Goal: Participate in discussion: Engage in conversation with other users on a specific topic

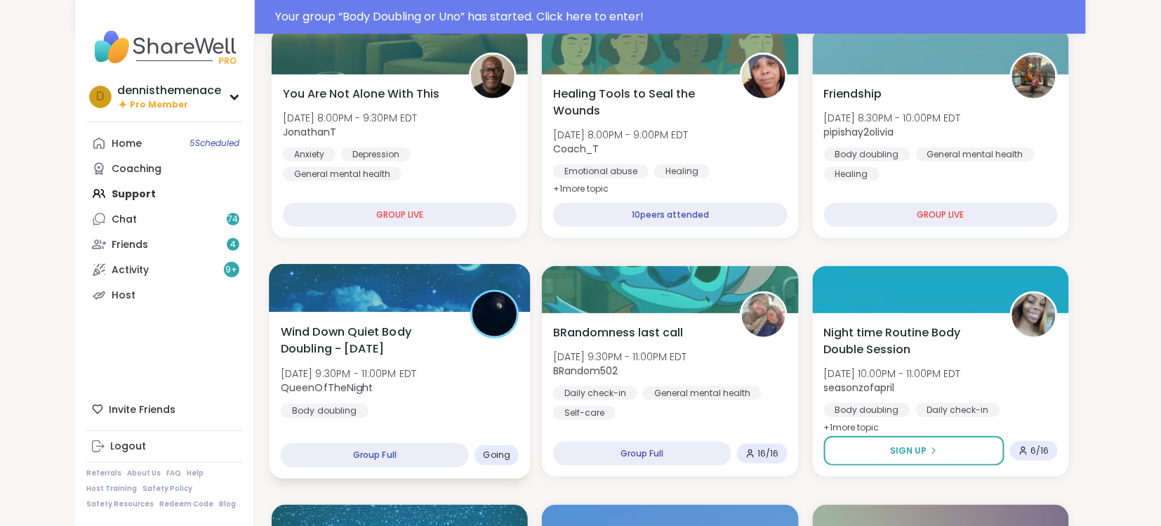
click at [373, 425] on div "Wind Down Quiet Body Doubling - [DATE] [DATE] 9:30PM - 11:00PM EDT QueenOfTheNi…" at bounding box center [400, 395] width 262 height 167
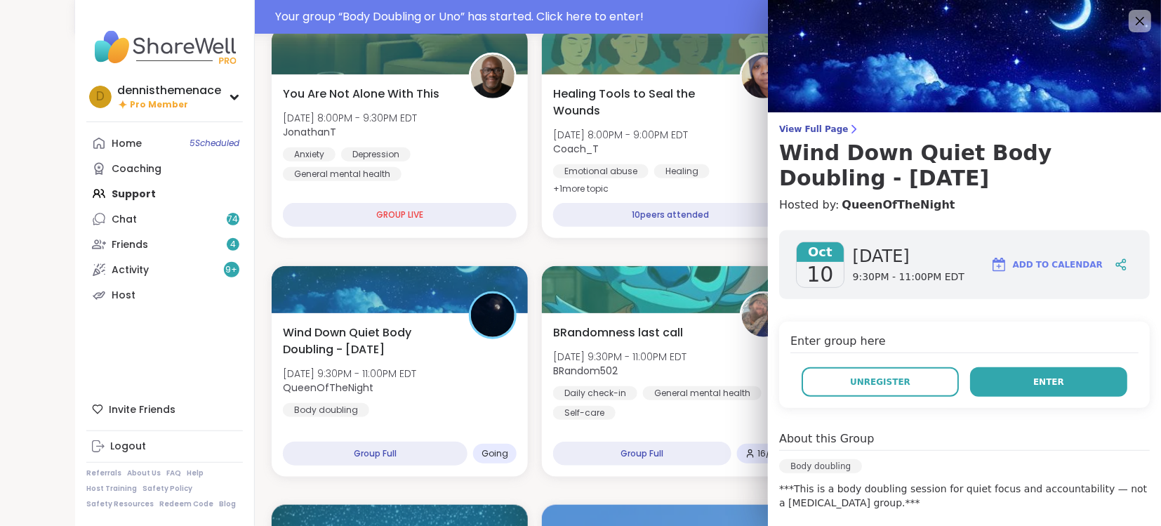
click at [1035, 382] on button "Enter" at bounding box center [1048, 381] width 157 height 29
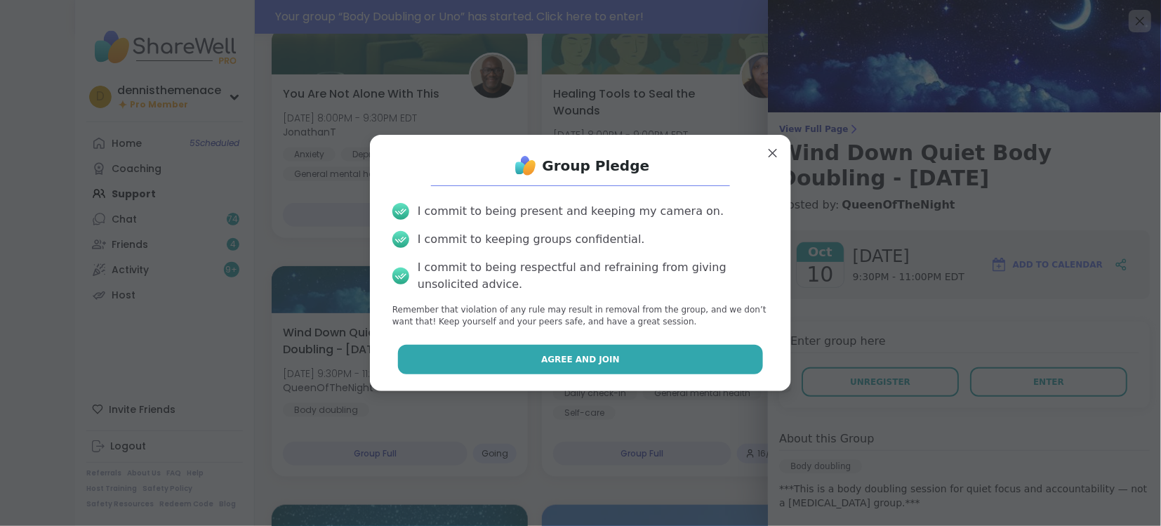
click at [585, 354] on span "Agree and Join" at bounding box center [580, 359] width 79 height 13
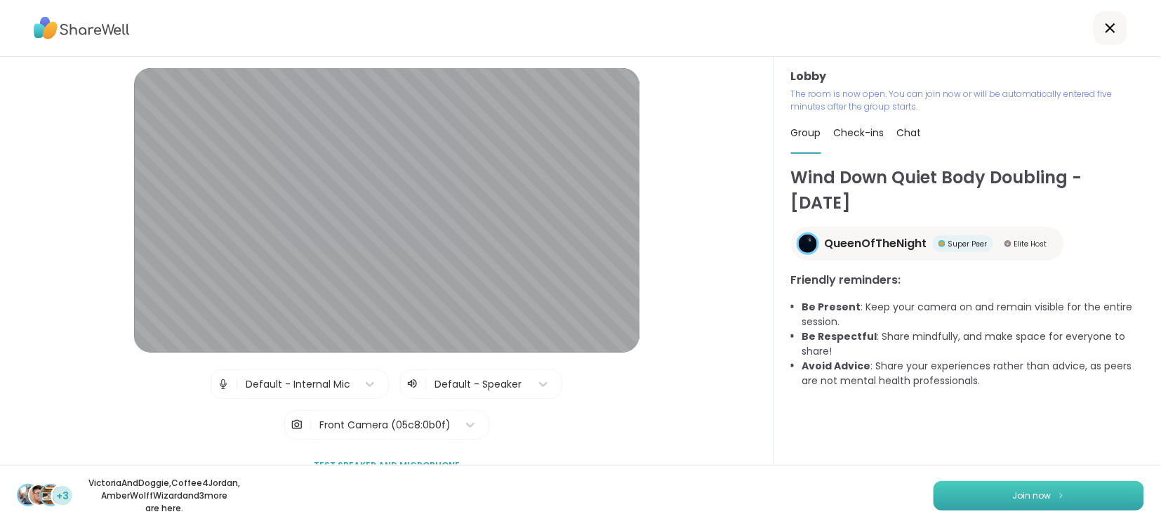
click at [1027, 493] on span "Join now" at bounding box center [1032, 495] width 39 height 13
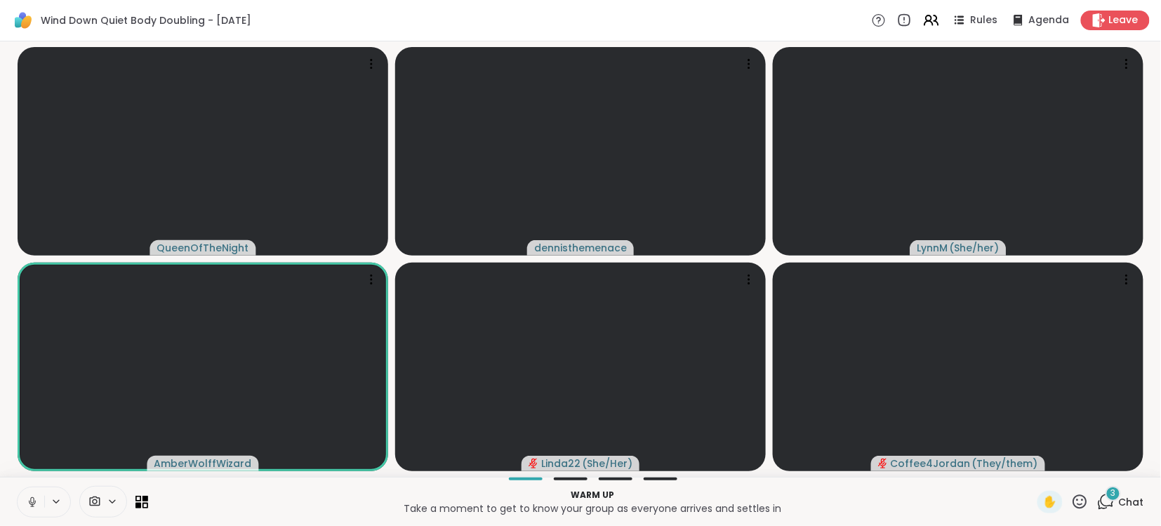
click at [29, 506] on icon at bounding box center [32, 502] width 13 height 13
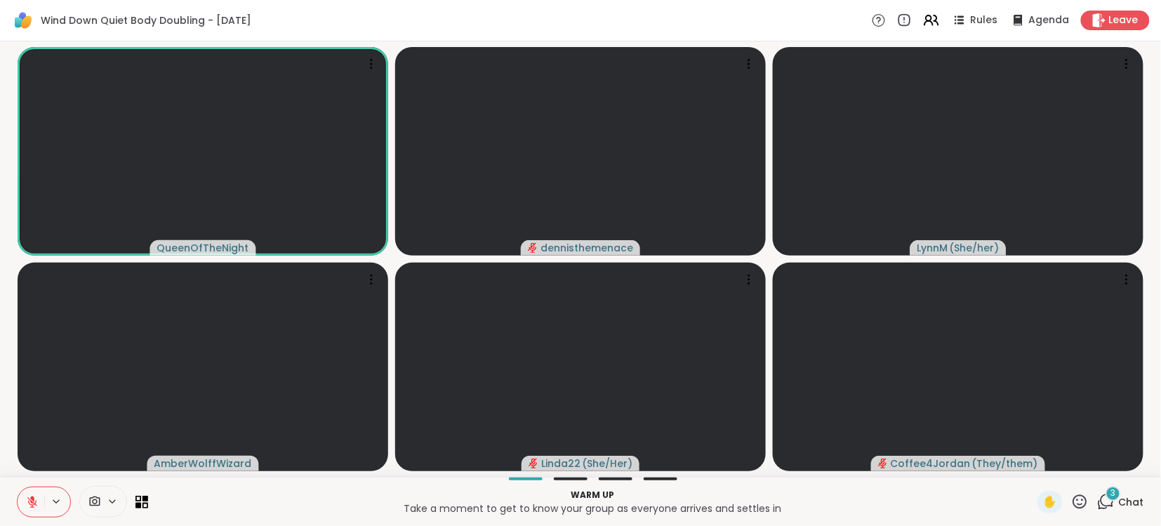
click at [1136, 504] on span "Chat" at bounding box center [1131, 502] width 25 height 14
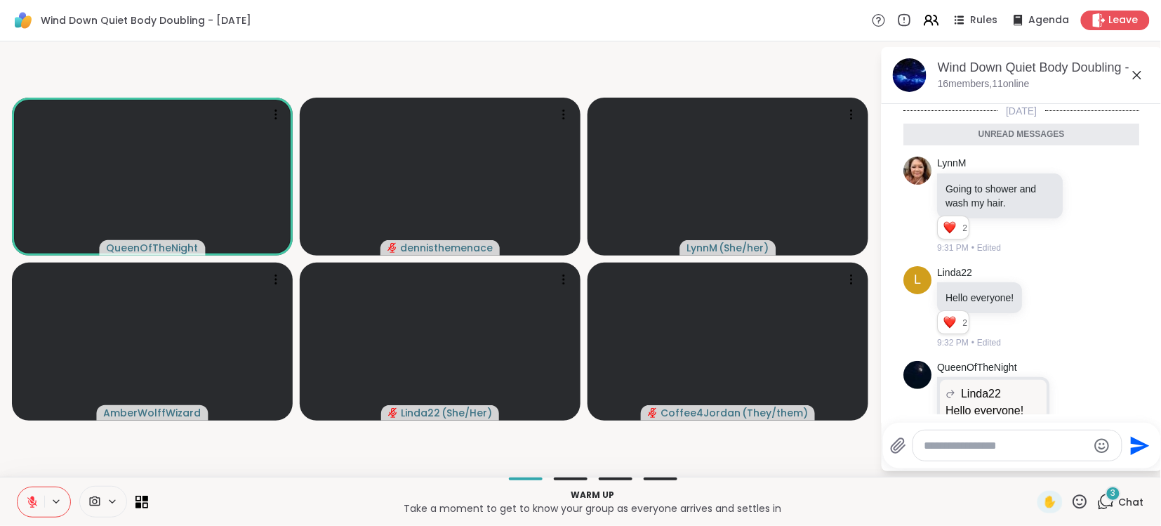
scroll to position [84, 0]
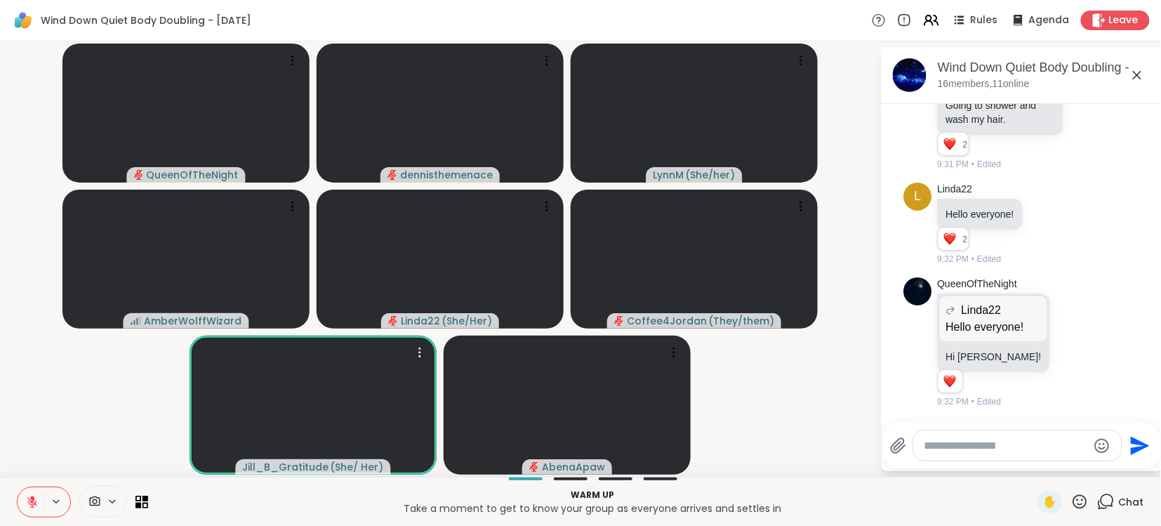
click at [226, 390] on video at bounding box center [313, 405] width 247 height 139
click at [37, 497] on icon at bounding box center [32, 502] width 13 height 13
click at [38, 498] on icon at bounding box center [32, 502] width 13 height 13
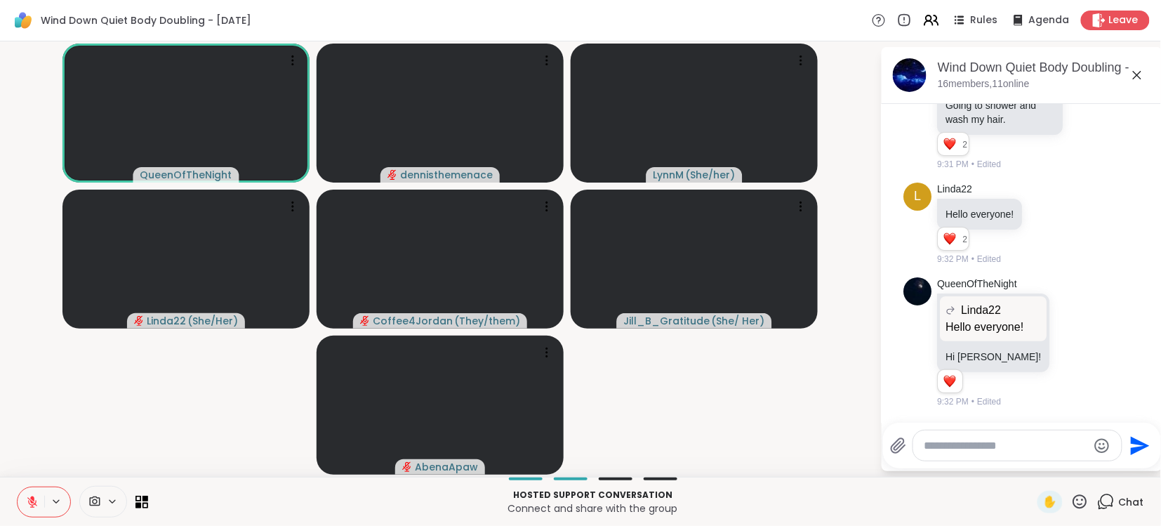
click at [38, 498] on icon at bounding box center [32, 502] width 13 height 13
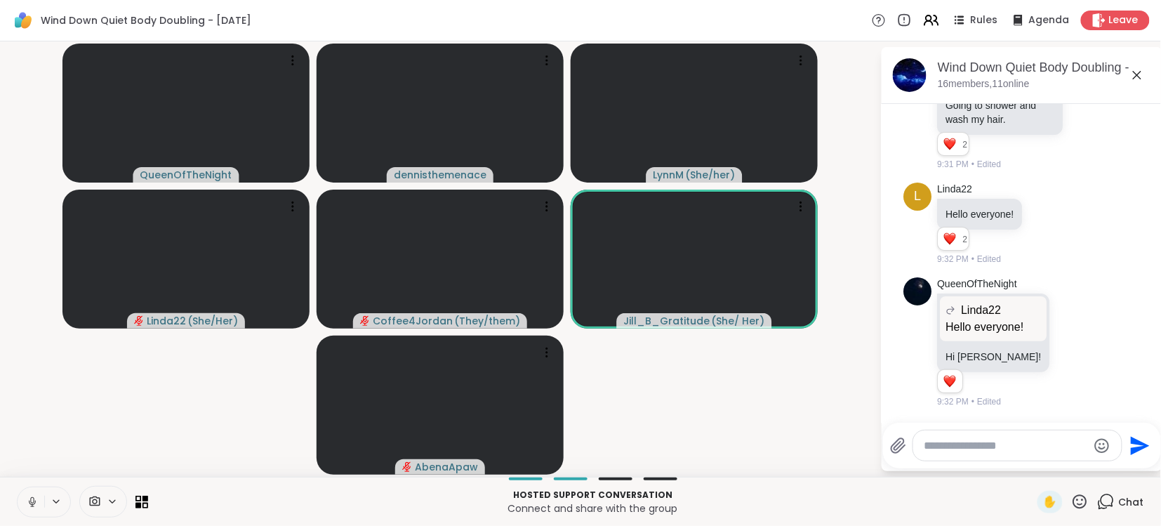
click at [38, 498] on icon at bounding box center [32, 502] width 13 height 13
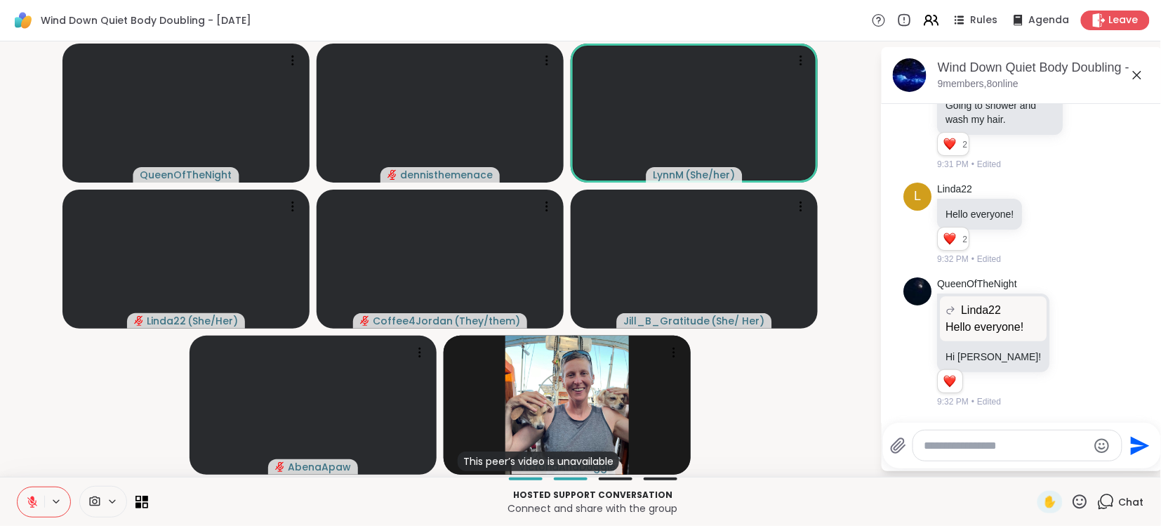
click at [32, 503] on icon at bounding box center [32, 502] width 10 height 10
click at [32, 503] on icon at bounding box center [32, 500] width 4 height 6
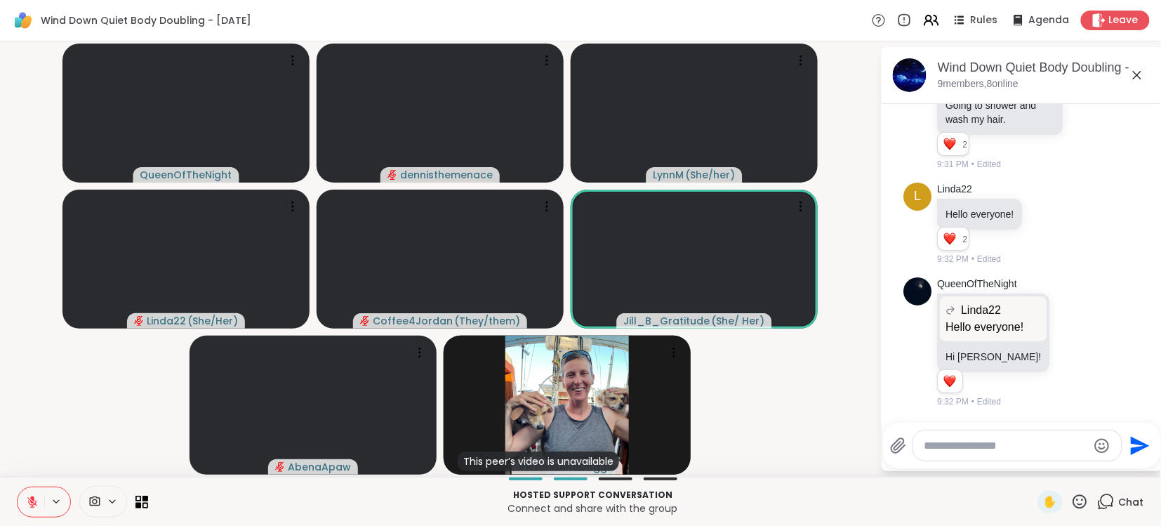
click at [32, 503] on icon at bounding box center [32, 502] width 10 height 10
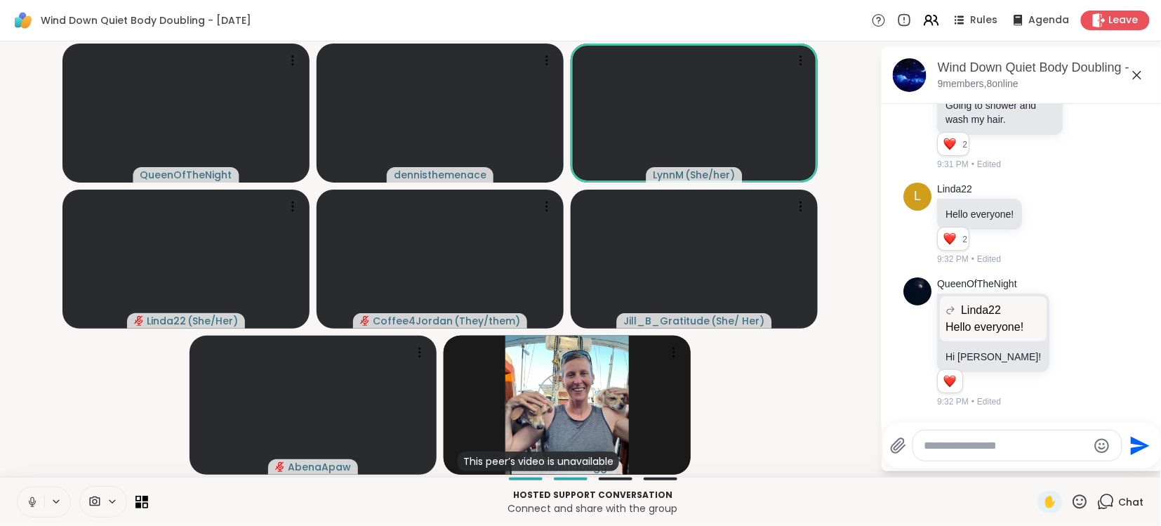
click at [59, 419] on video-player-container "QueenOfTheNight [PERSON_NAME] ( She/her ) Linda22 ( She/Her ) Coffee4Jordan ( T…" at bounding box center [439, 259] width 863 height 424
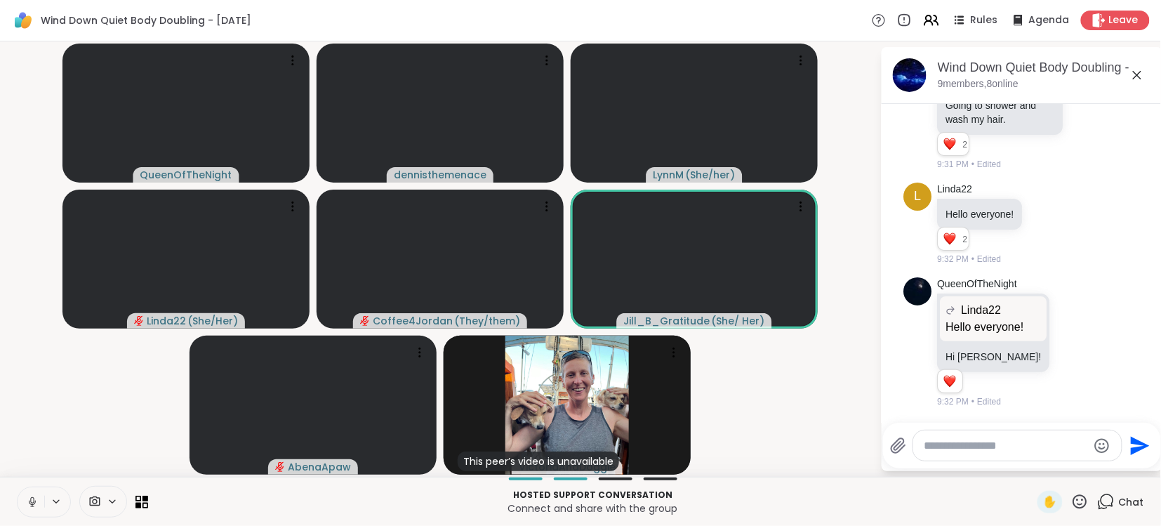
click at [116, 369] on video-player-container "QueenOfTheNight [PERSON_NAME] ( She/her ) Linda22 ( She/Her ) Coffee4Jordan ( T…" at bounding box center [439, 259] width 863 height 424
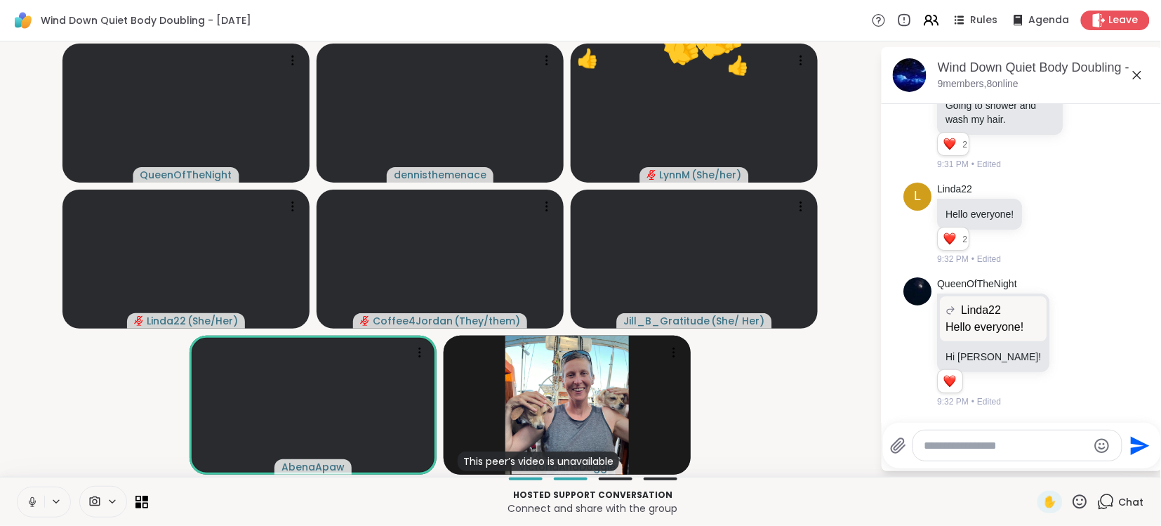
click at [30, 501] on icon at bounding box center [32, 502] width 13 height 13
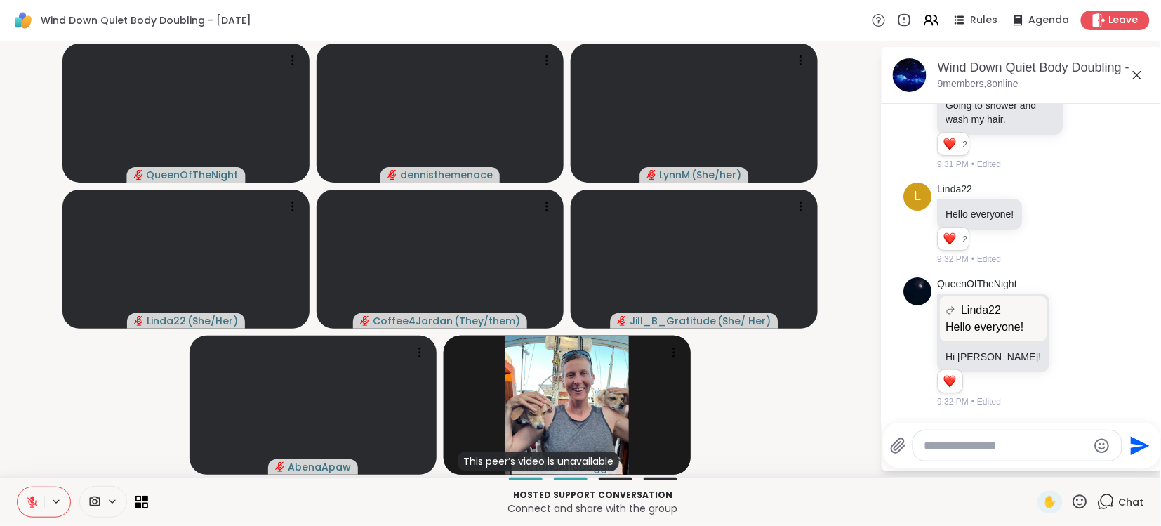
click at [858, 105] on video-player-container "QueenOfTheNight [PERSON_NAME] ( She/her ) Linda22 ( She/Her ) Coffee4Jordan ( T…" at bounding box center [439, 259] width 863 height 424
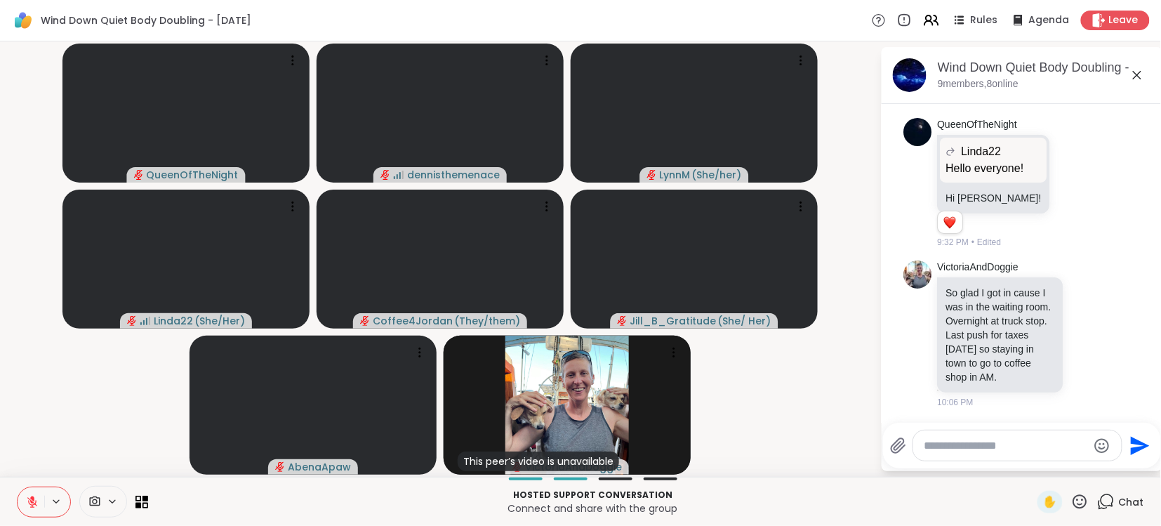
scroll to position [210, 0]
click at [1031, 253] on div "QueenOfTheNight Linda22 Hello everyone! Hello everyone! Hi [PERSON_NAME]! 1 1 9…" at bounding box center [1022, 183] width 236 height 142
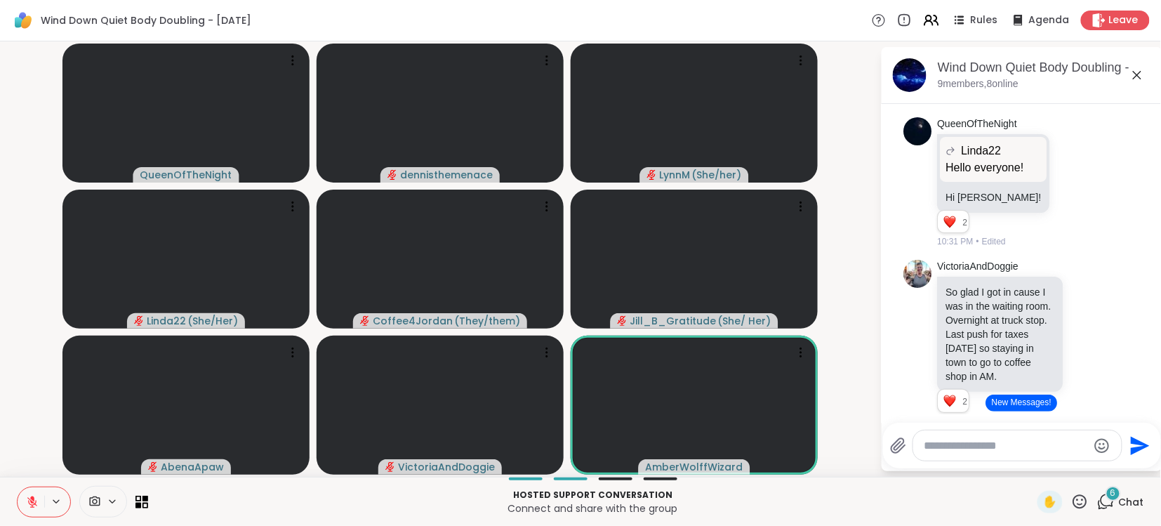
scroll to position [434, 0]
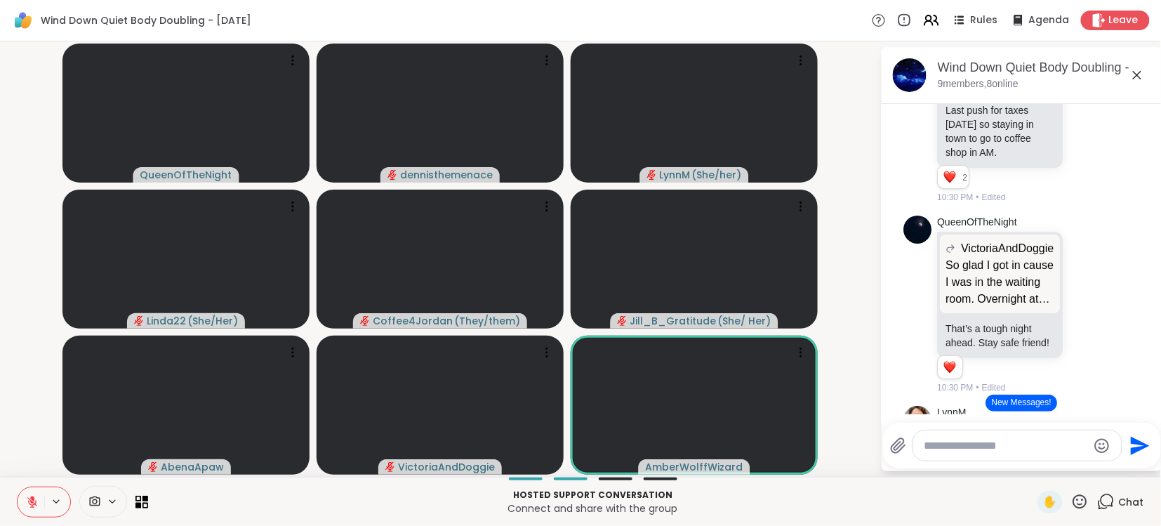
click at [31, 498] on icon at bounding box center [32, 499] width 4 height 6
click at [29, 503] on icon at bounding box center [32, 502] width 13 height 13
click at [30, 503] on icon at bounding box center [32, 502] width 13 height 13
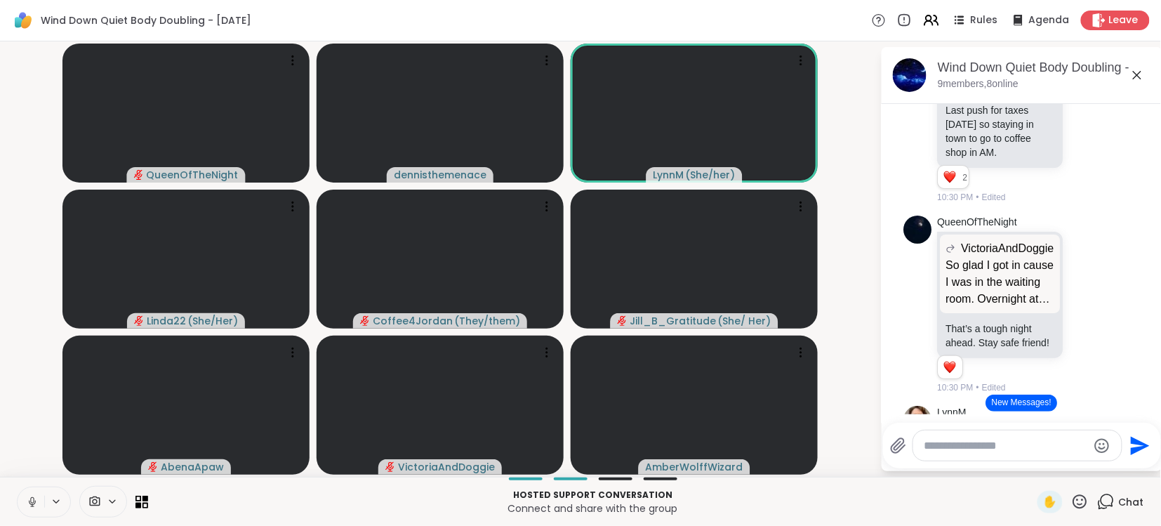
click at [32, 503] on icon at bounding box center [32, 502] width 13 height 13
click at [32, 503] on icon at bounding box center [32, 502] width 10 height 10
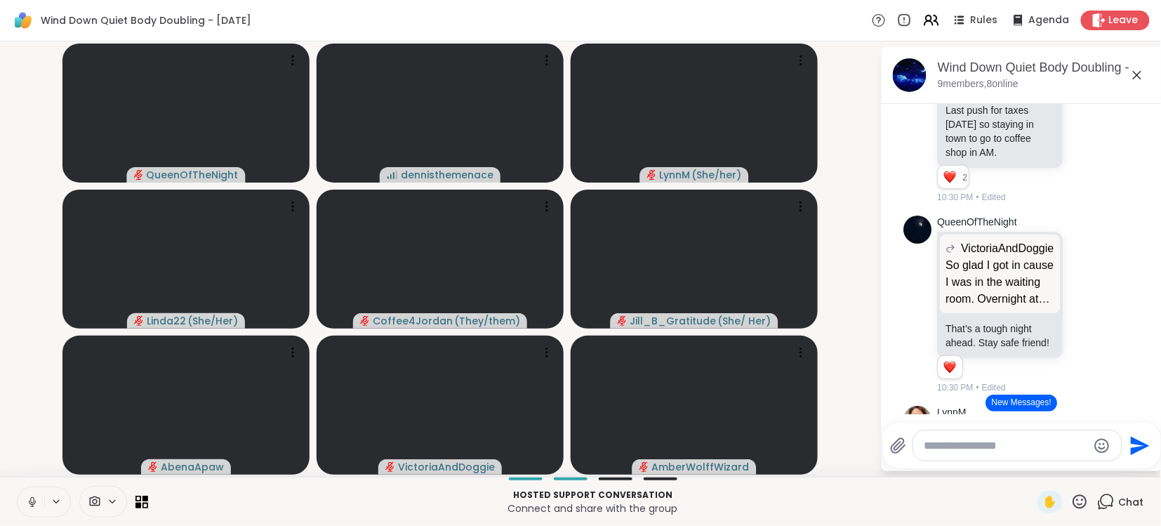
click at [31, 498] on icon at bounding box center [32, 502] width 13 height 13
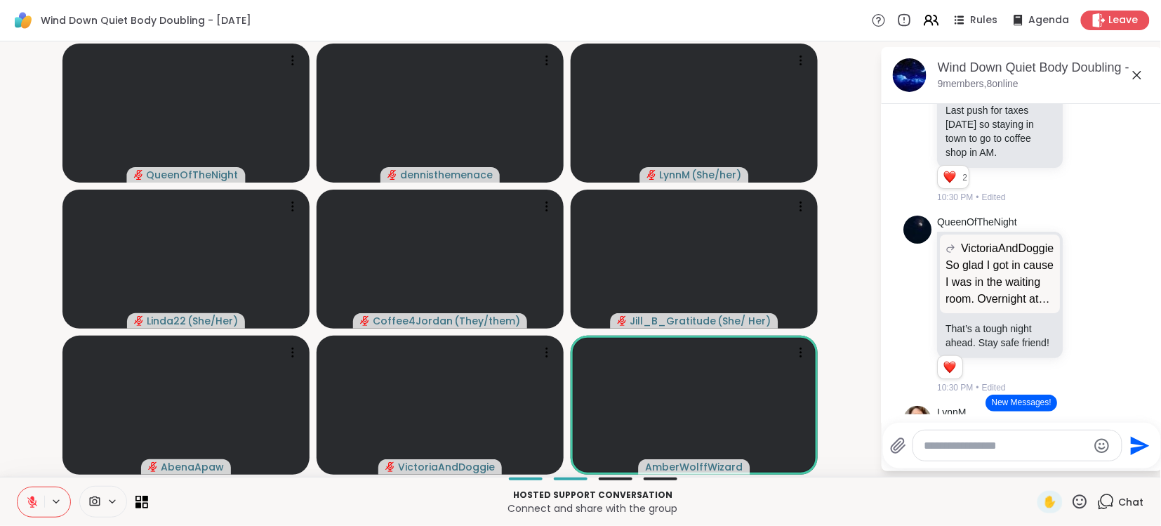
click at [18, 487] on button at bounding box center [31, 501] width 27 height 29
click at [122, 517] on div at bounding box center [103, 502] width 48 height 32
click at [37, 502] on icon at bounding box center [32, 502] width 13 height 13
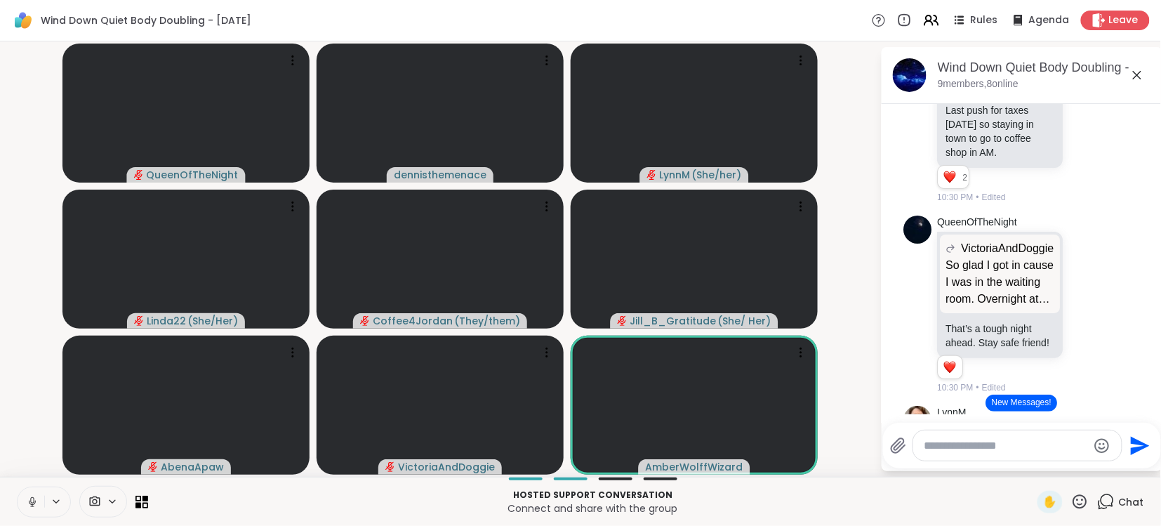
drag, startPoint x: 37, startPoint y: 502, endPoint x: 42, endPoint y: 509, distance: 8.6
click at [42, 509] on button at bounding box center [31, 501] width 27 height 29
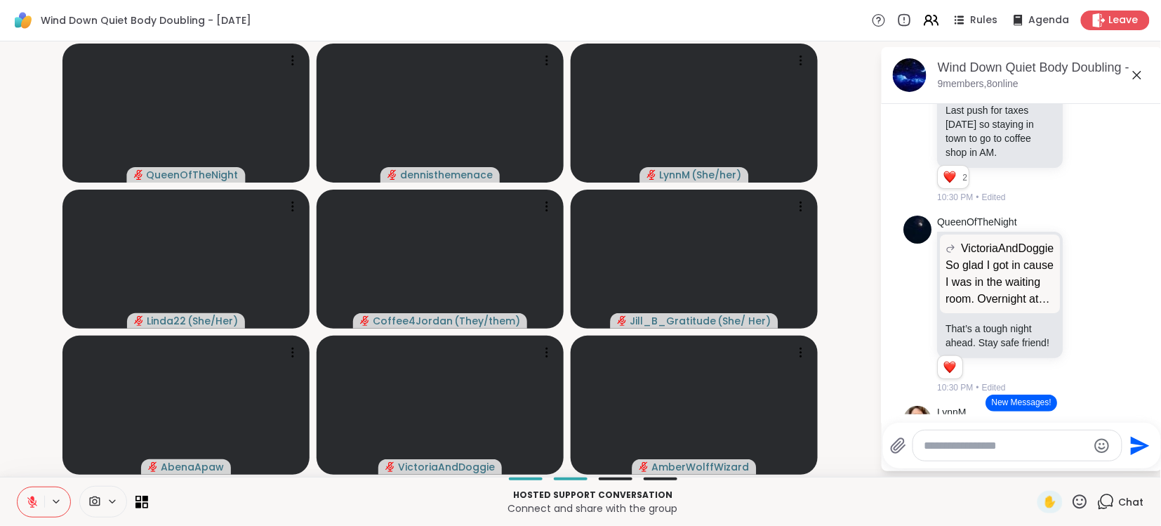
click at [1029, 404] on button "New Messages!" at bounding box center [1021, 403] width 71 height 17
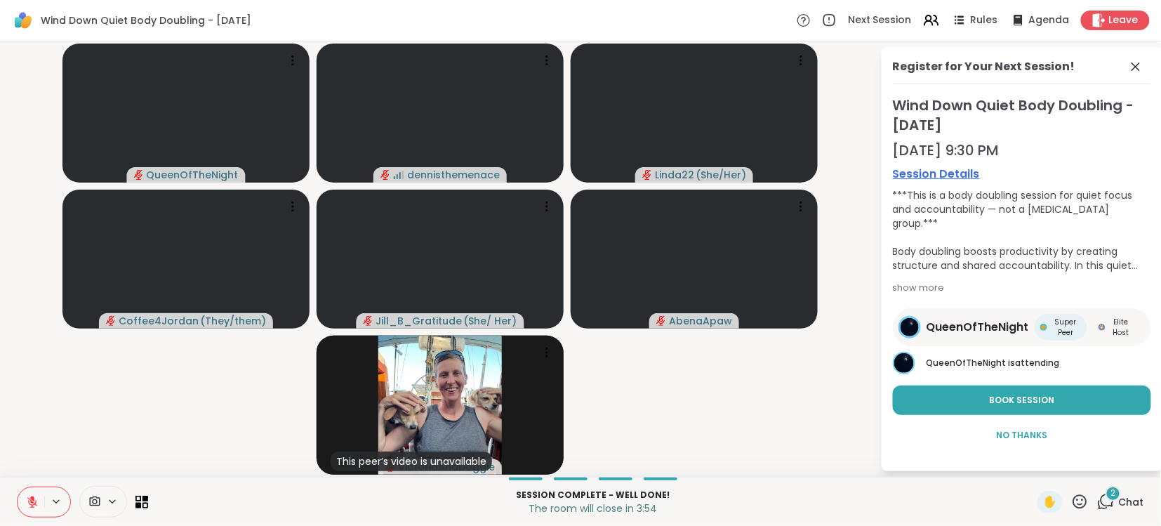
click at [1134, 501] on span "Chat" at bounding box center [1131, 502] width 25 height 14
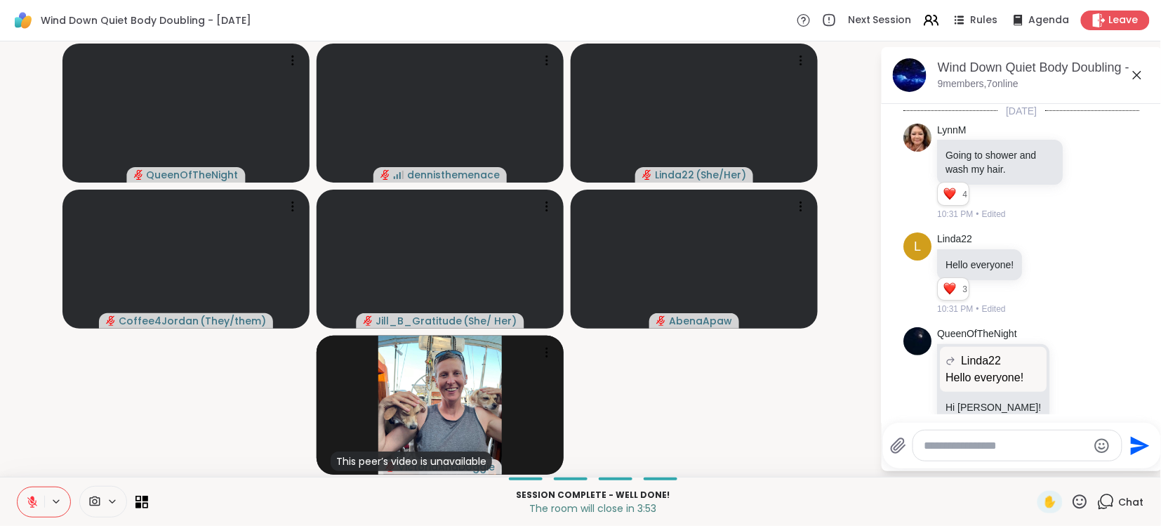
scroll to position [1476, 0]
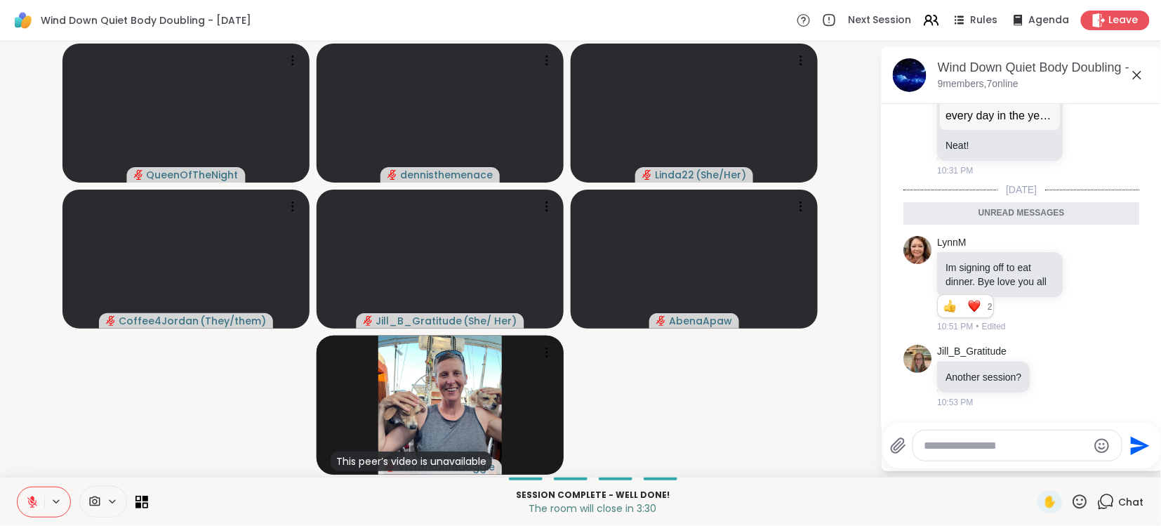
click at [1052, 446] on textarea "Type your message" at bounding box center [1006, 446] width 164 height 14
click at [1085, 470] on div "Wind Down Quiet Body Doubling - [DATE] 9 members, 7 online [DATE] [PERSON_NAME]…" at bounding box center [1022, 259] width 281 height 424
click at [1014, 444] on textarea "*********" at bounding box center [1008, 446] width 164 height 14
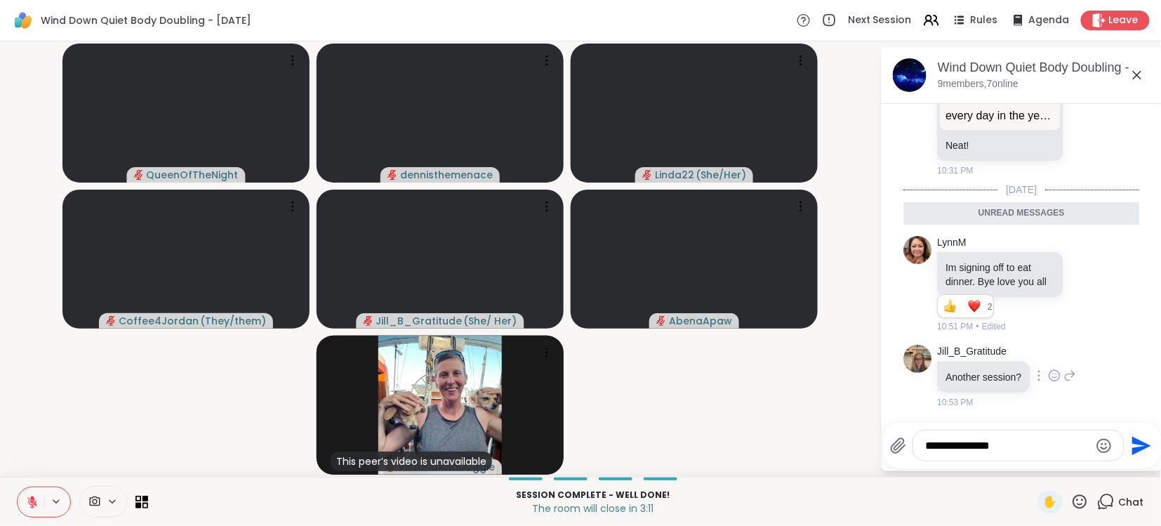
scroll to position [1559, 0]
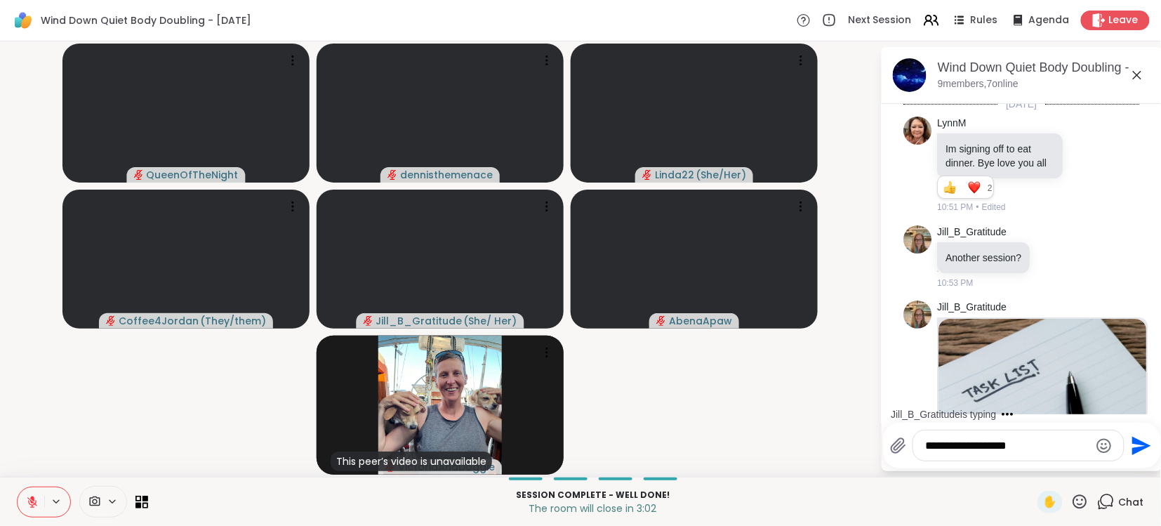
type textarea "**********"
click at [1139, 352] on img at bounding box center [1043, 406] width 208 height 175
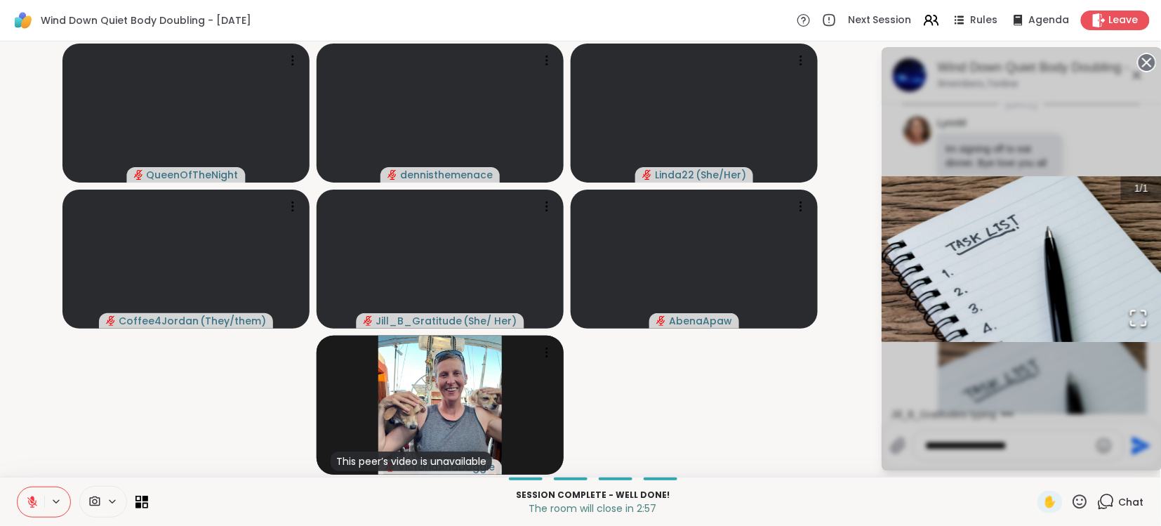
click at [1026, 523] on div "Session Complete - well done! The room will close in 2:57 ✋ Chat" at bounding box center [580, 501] width 1161 height 49
click at [1139, 499] on span "Chat" at bounding box center [1131, 502] width 25 height 14
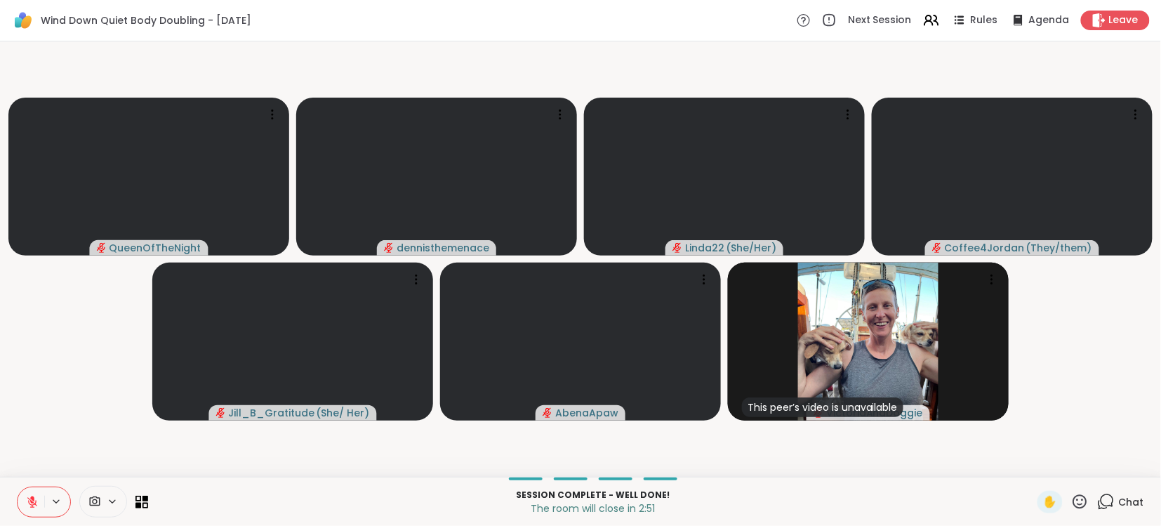
click at [1137, 498] on span "Chat" at bounding box center [1131, 502] width 25 height 14
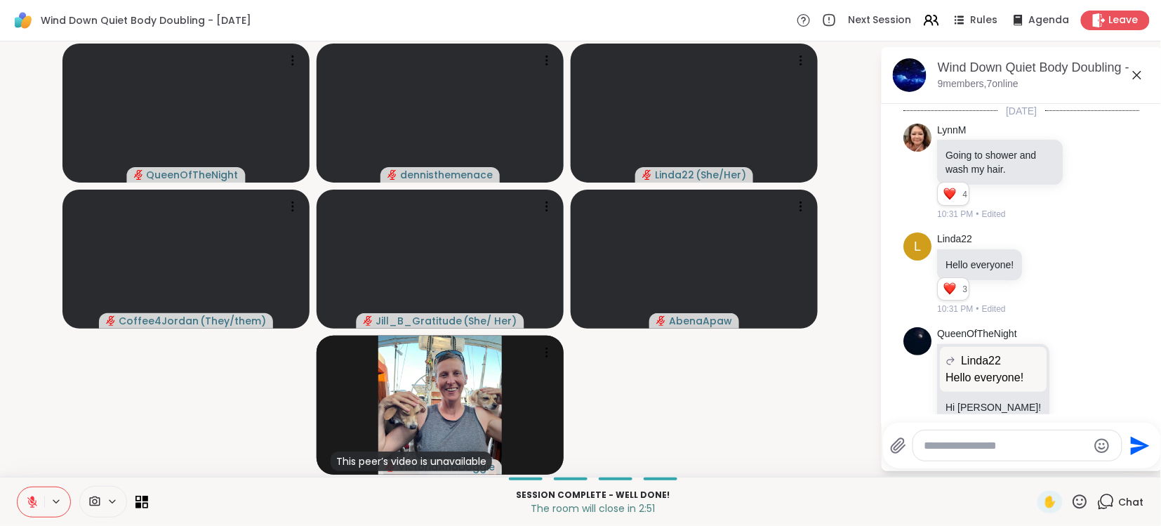
scroll to position [1850, 0]
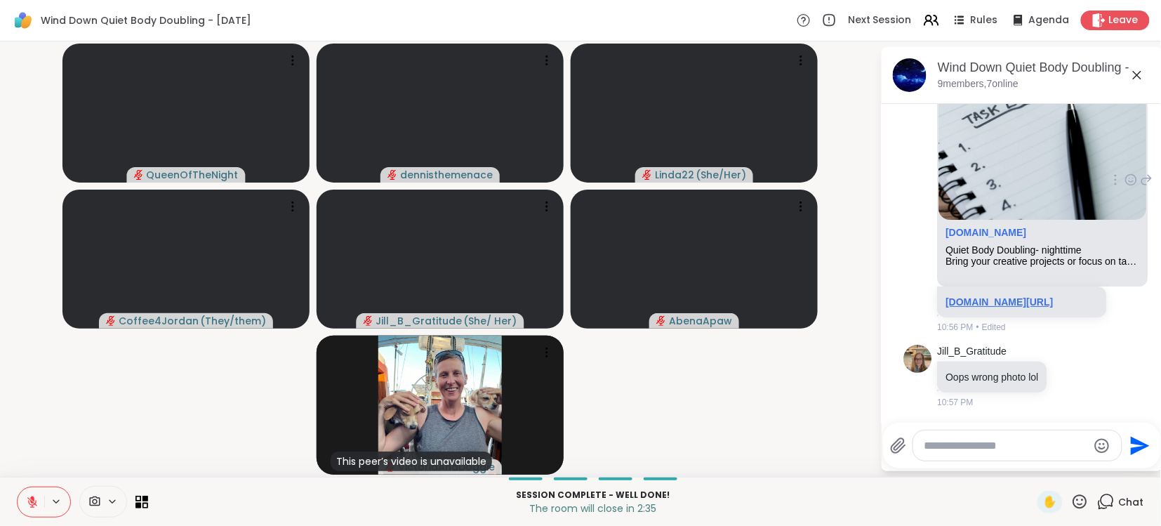
click at [998, 300] on link "[DOMAIN_NAME][URL]" at bounding box center [999, 301] width 107 height 11
click at [1032, 442] on textarea "Type your message" at bounding box center [1006, 446] width 164 height 14
type textarea "*****"
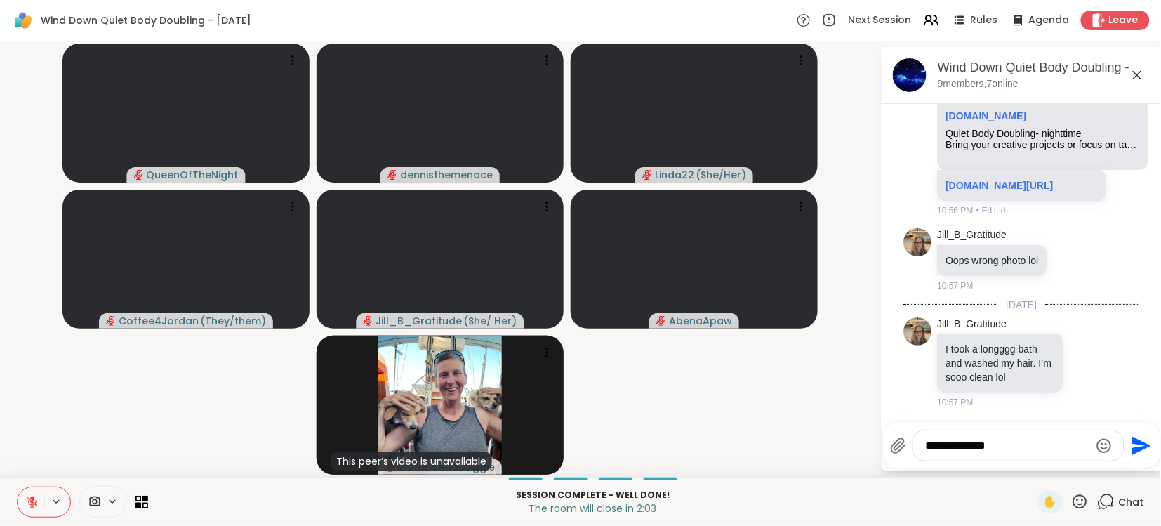
type textarea "**********"
click at [1139, 446] on icon "Send" at bounding box center [1141, 445] width 19 height 19
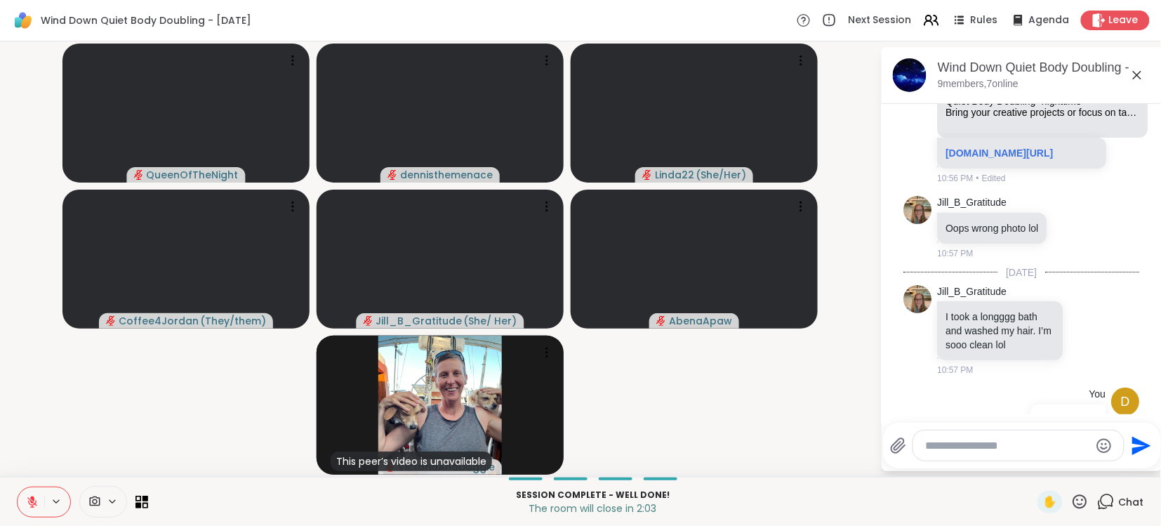
scroll to position [2043, 0]
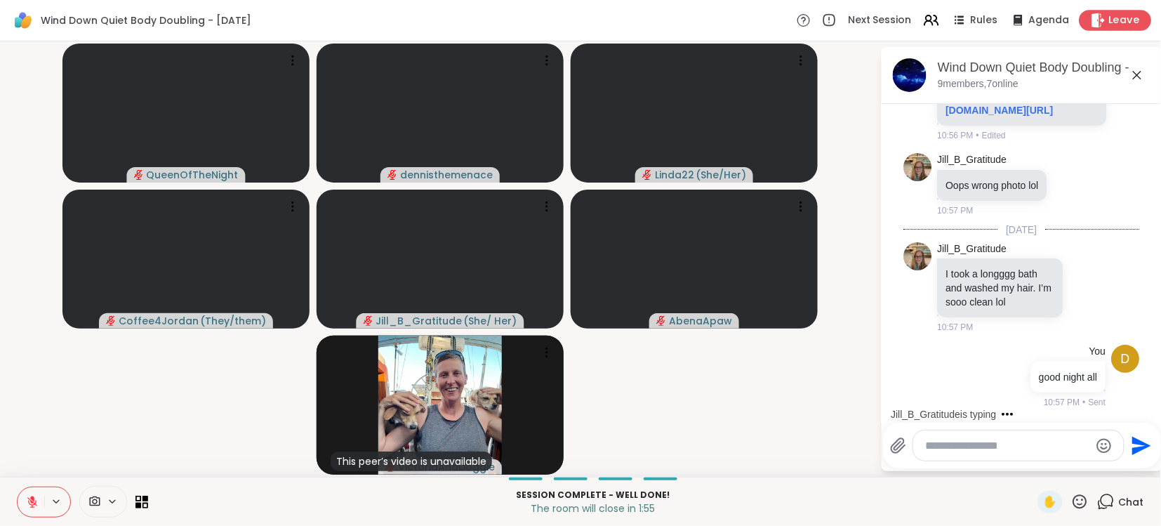
click at [1119, 19] on span "Leave" at bounding box center [1124, 20] width 31 height 15
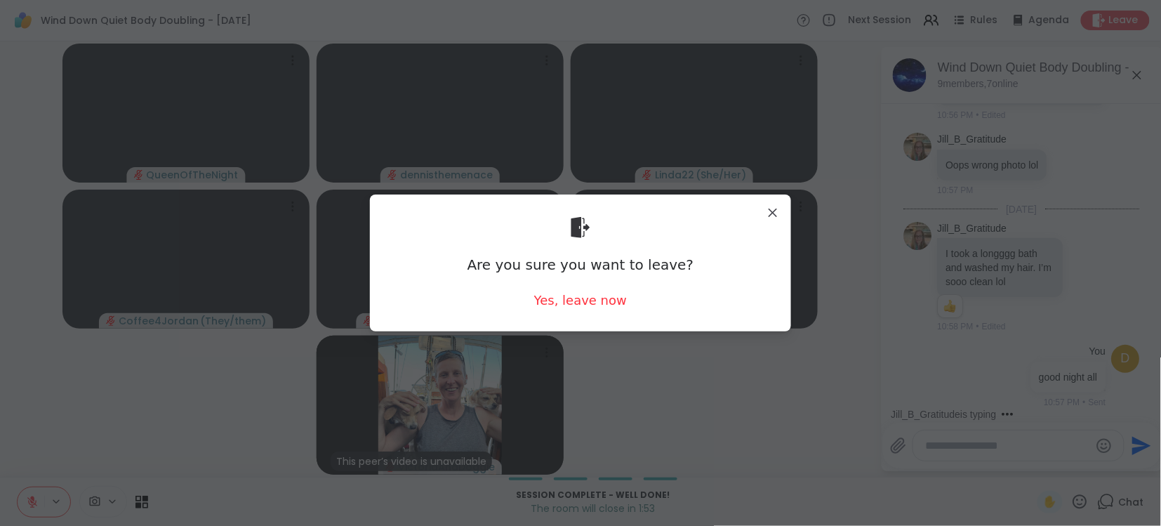
scroll to position [2186, 0]
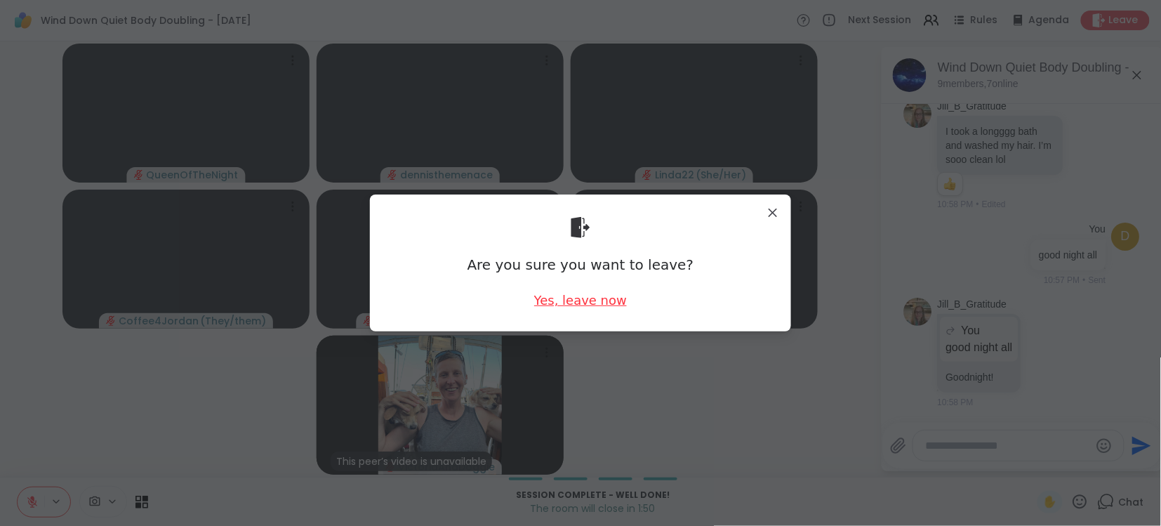
click at [588, 298] on div "Yes, leave now" at bounding box center [580, 300] width 93 height 18
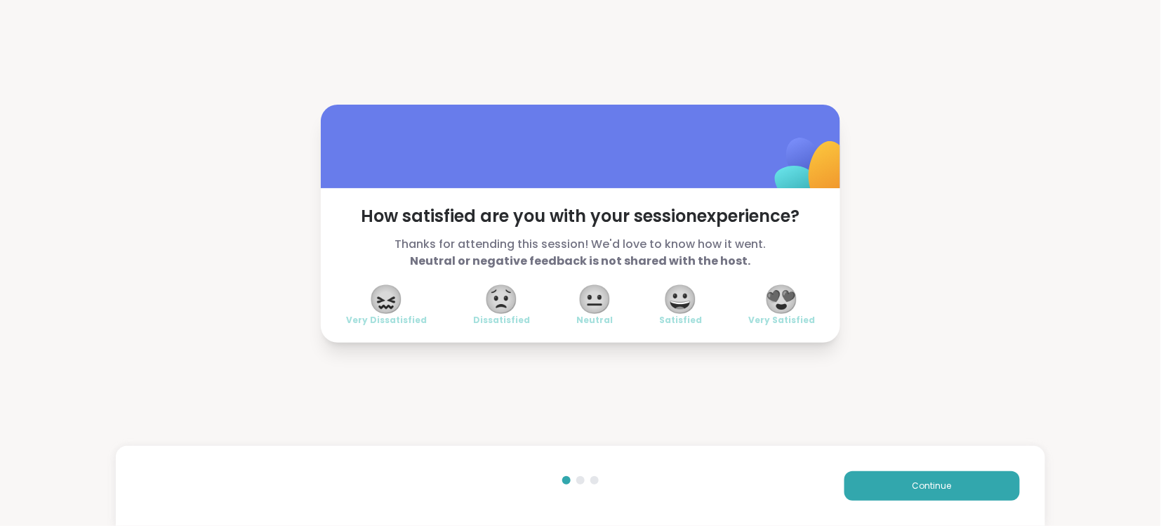
click at [783, 299] on span "😍" at bounding box center [781, 298] width 35 height 25
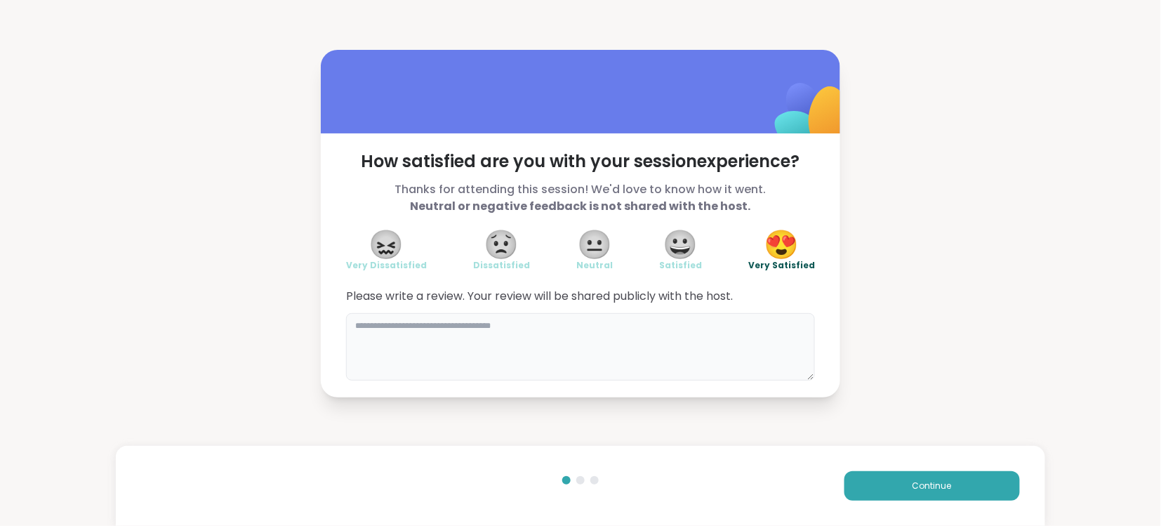
click at [678, 338] on textarea at bounding box center [580, 346] width 469 height 67
type textarea "**********"
click at [936, 486] on span "Continue" at bounding box center [932, 485] width 39 height 13
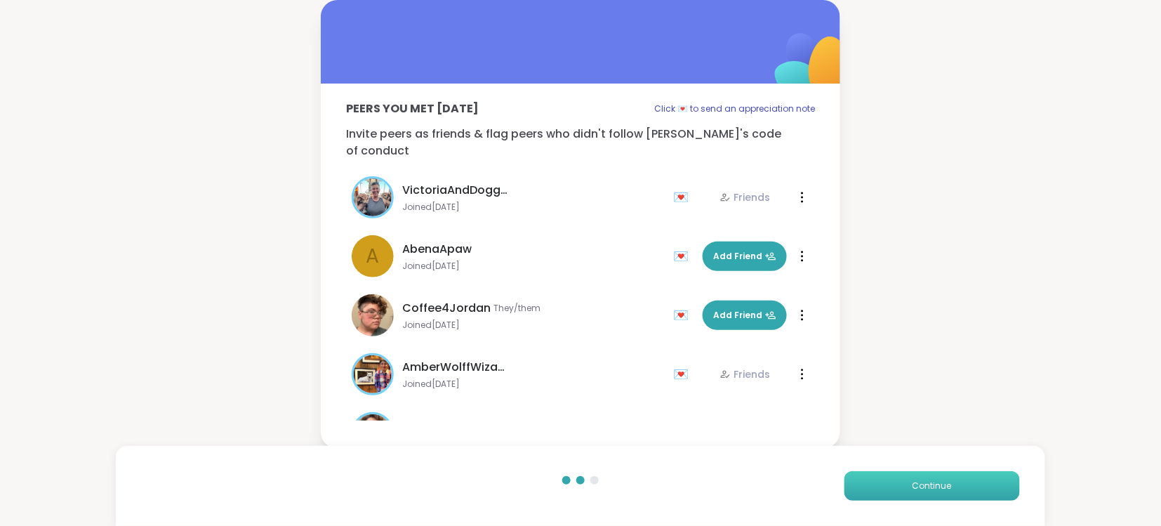
click at [938, 486] on span "Continue" at bounding box center [932, 485] width 39 height 13
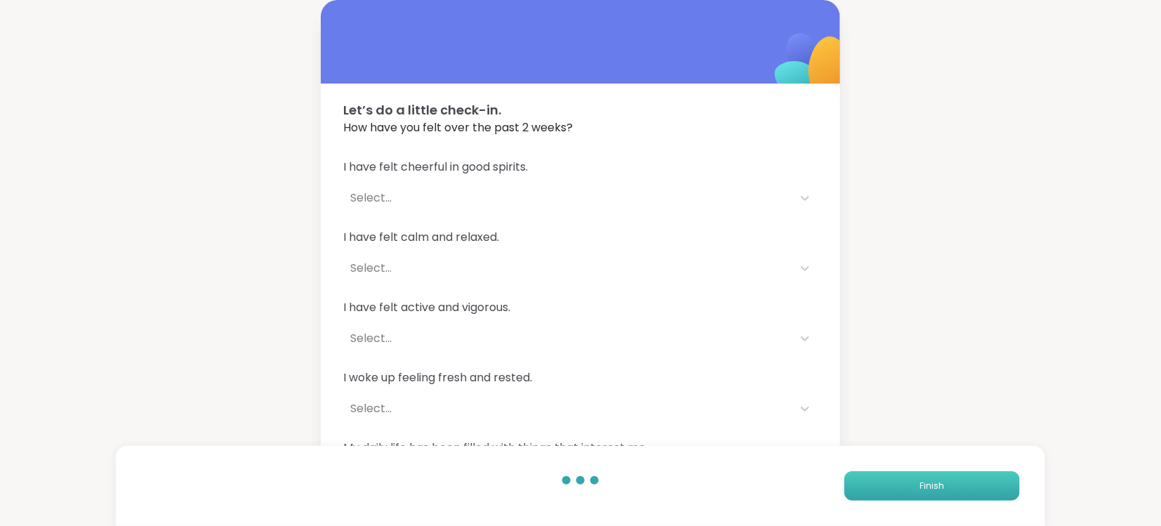
click at [939, 486] on span "Finish" at bounding box center [932, 485] width 25 height 13
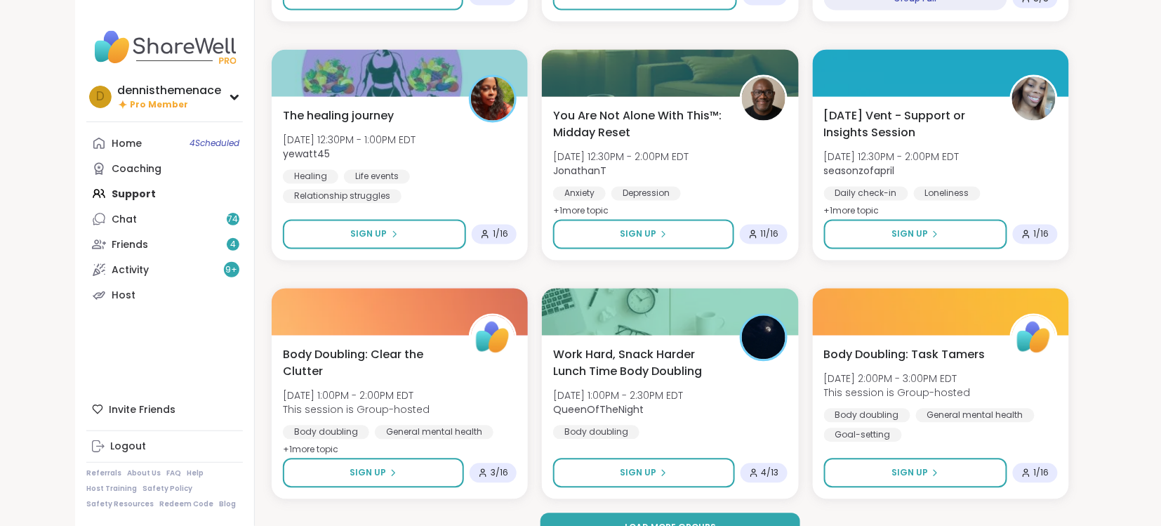
scroll to position [2546, 0]
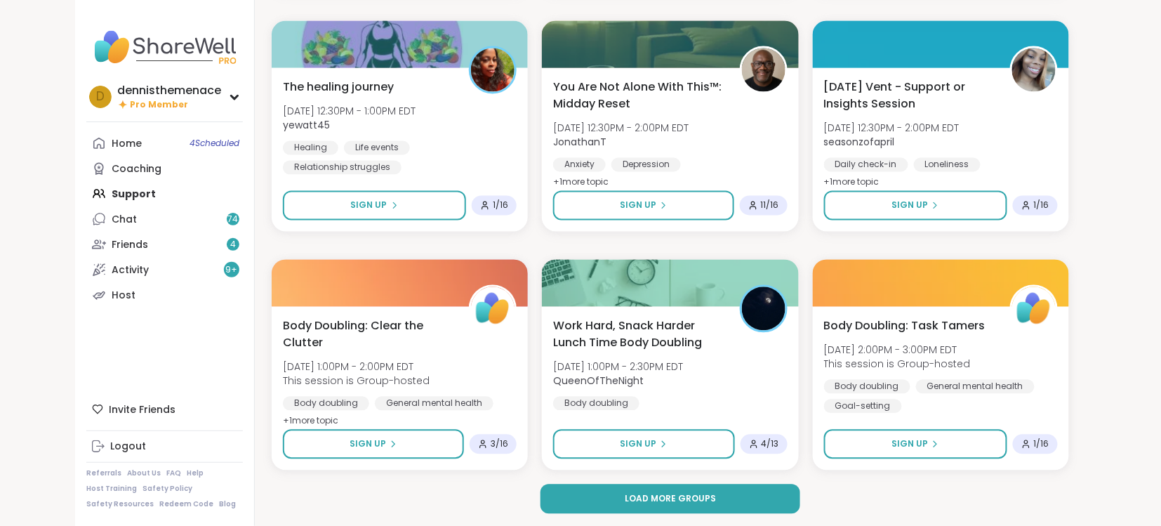
click at [951, 495] on div "Load more groups" at bounding box center [670, 498] width 797 height 29
click at [676, 499] on span "Load more groups" at bounding box center [670, 499] width 91 height 13
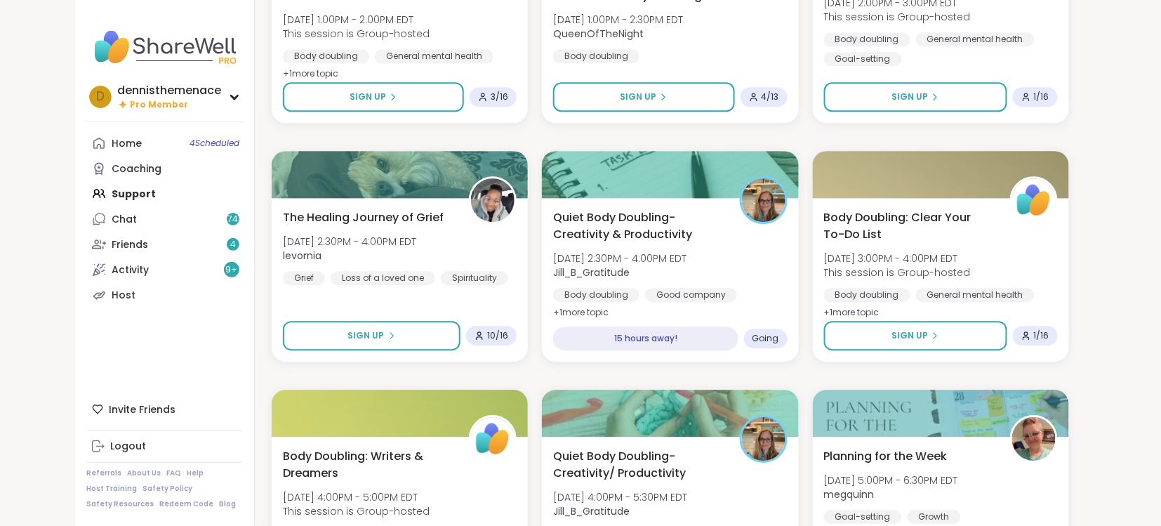
scroll to position [2920, 0]
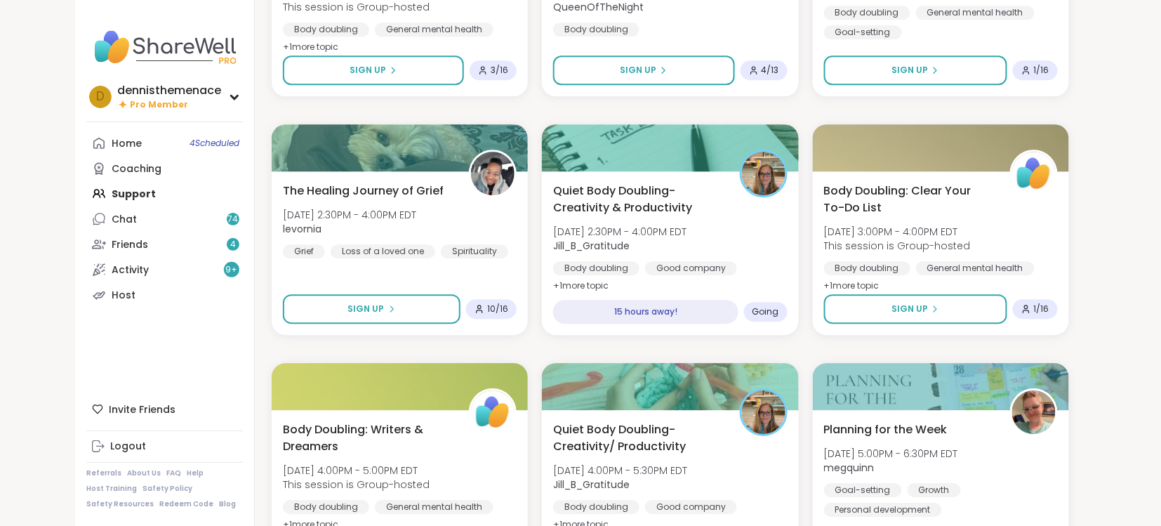
click at [547, 338] on div "Wind Down Quiet Body Doubling - [DATE] [DATE] 9:30PM - 11:00PM EDT QueenOfTheNi…" at bounding box center [670, 110] width 797 height 5700
click at [653, 487] on span "Jill_B_Gratitude" at bounding box center [619, 484] width 137 height 14
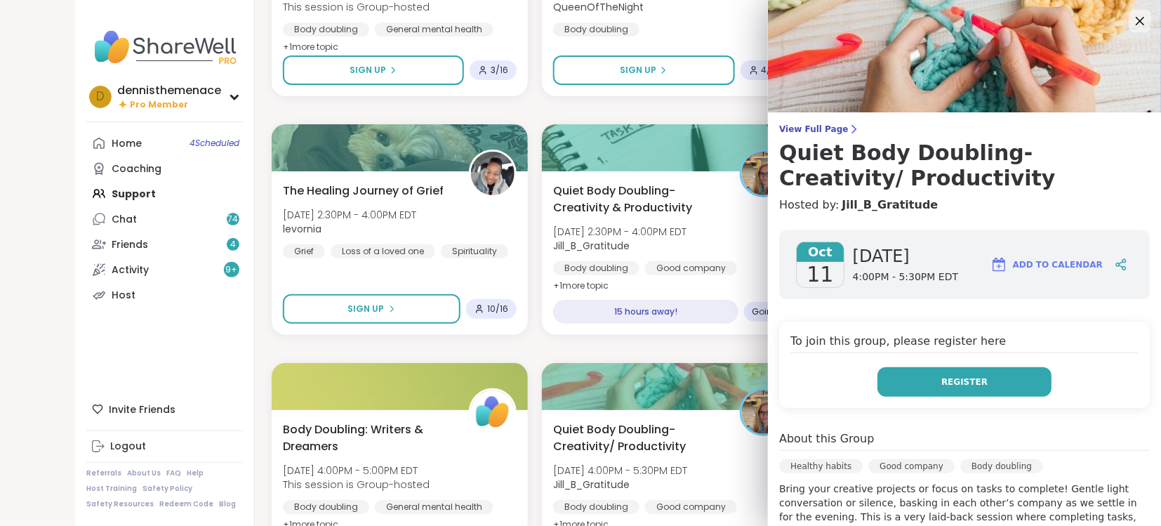
click at [957, 373] on button "Register" at bounding box center [964, 381] width 174 height 29
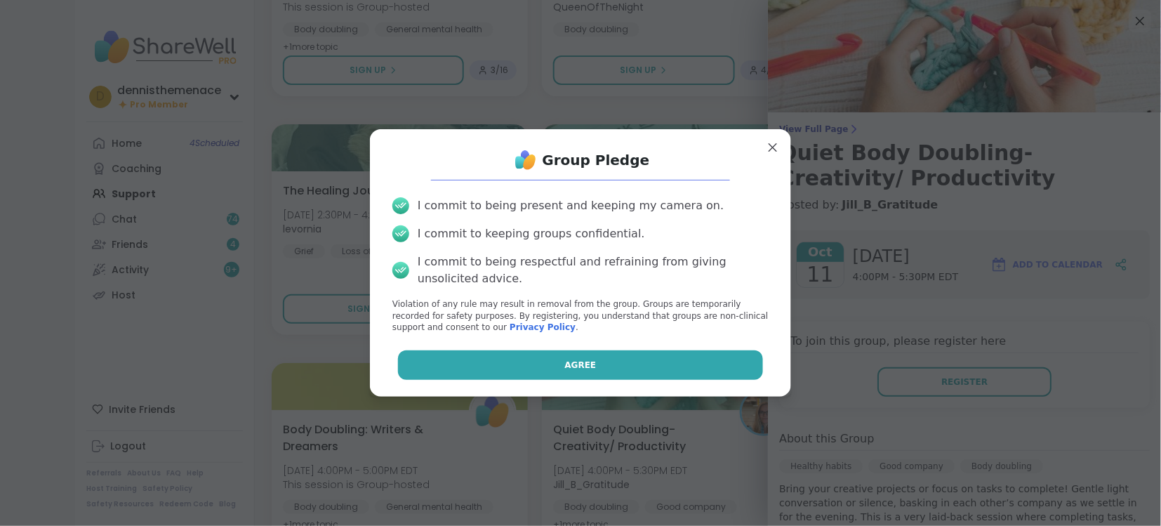
click at [611, 362] on button "Agree" at bounding box center [581, 364] width 366 height 29
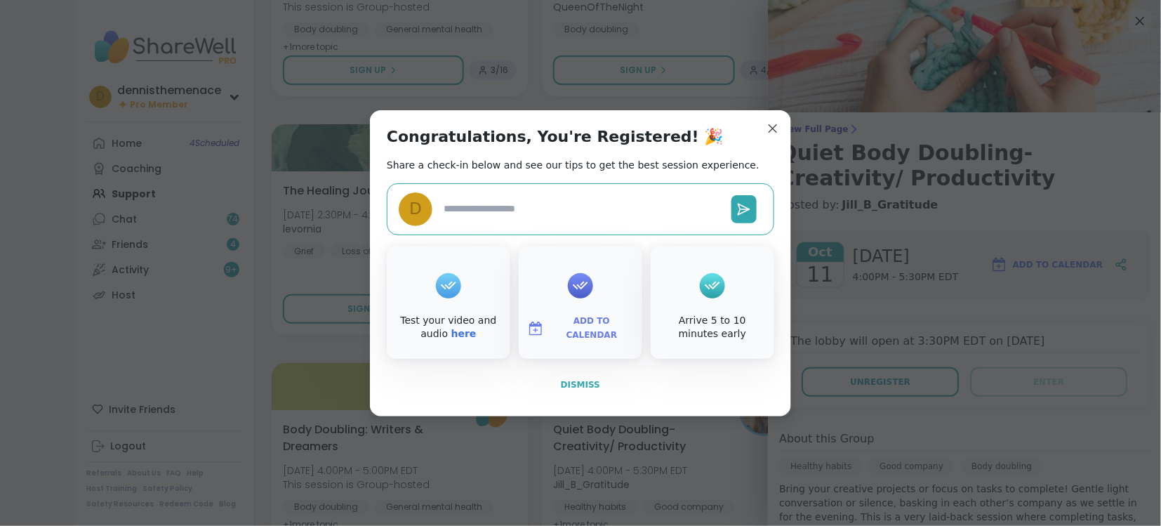
type textarea "*"
click at [581, 376] on button "Dismiss" at bounding box center [580, 384] width 387 height 29
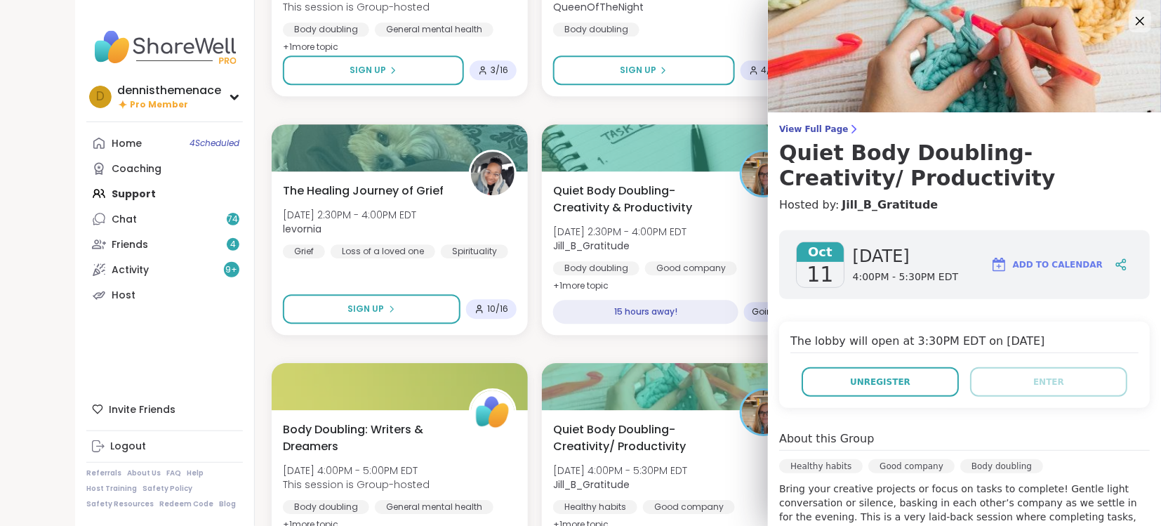
click at [609, 351] on div "Wind Down Quiet Body Doubling - [DATE] [DATE] 9:30PM - 11:00PM EDT QueenOfTheNi…" at bounding box center [670, 110] width 797 height 5700
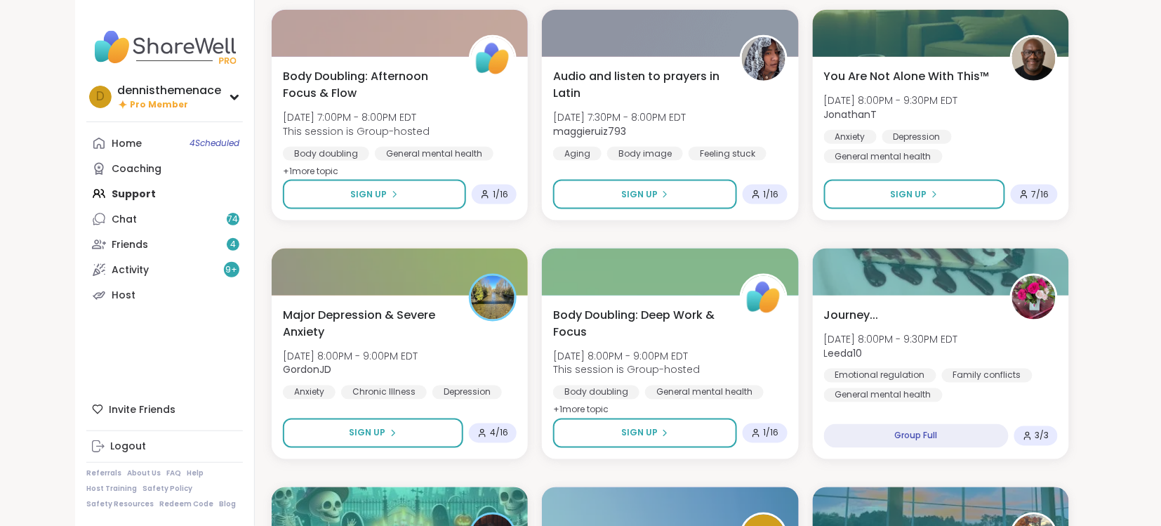
scroll to position [3968, 0]
